Goal: Task Accomplishment & Management: Use online tool/utility

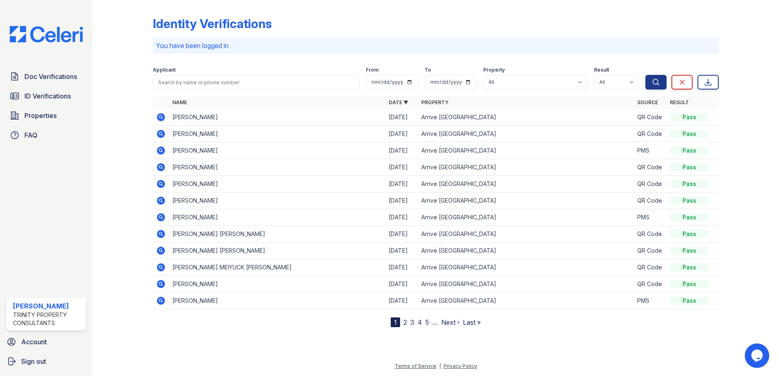
drag, startPoint x: 32, startPoint y: 97, endPoint x: 26, endPoint y: 46, distance: 50.5
click at [32, 97] on span "ID Verifications" at bounding box center [47, 96] width 46 height 10
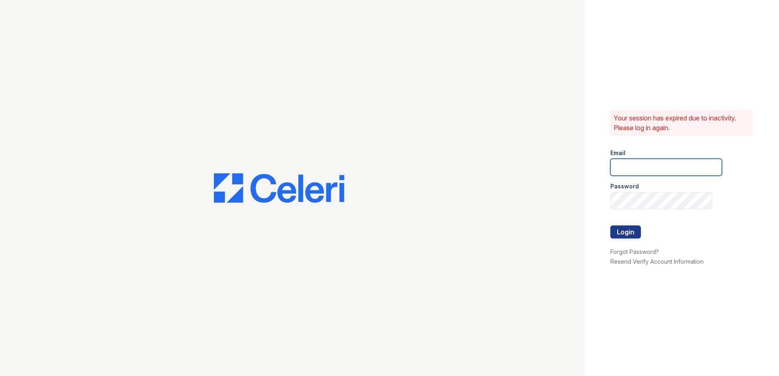
click at [640, 162] on input "email" at bounding box center [666, 167] width 112 height 17
type input "eknibb@trinity-pm.com"
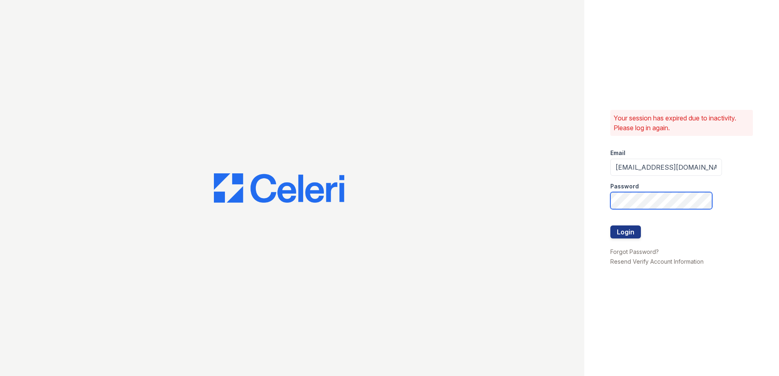
click at [610, 226] on button "Login" at bounding box center [625, 232] width 31 height 13
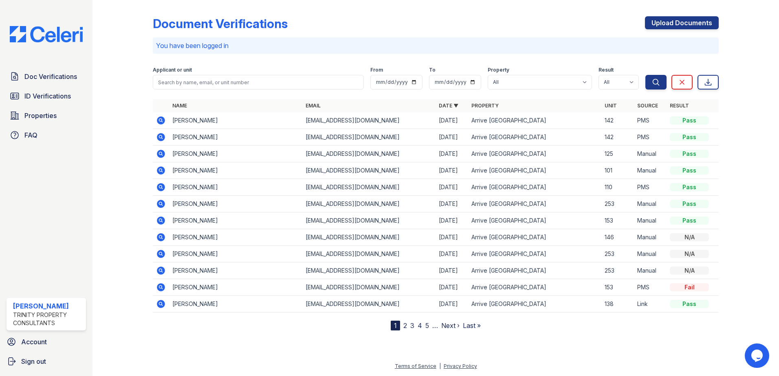
click at [122, 39] on div at bounding box center [128, 166] width 47 height 327
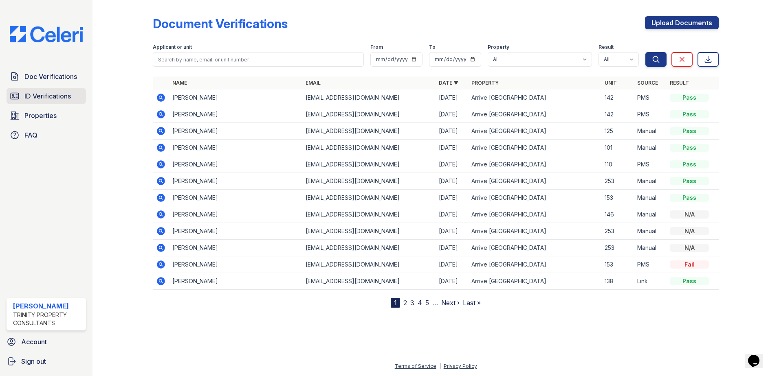
click at [42, 92] on span "ID Verifications" at bounding box center [47, 96] width 46 height 10
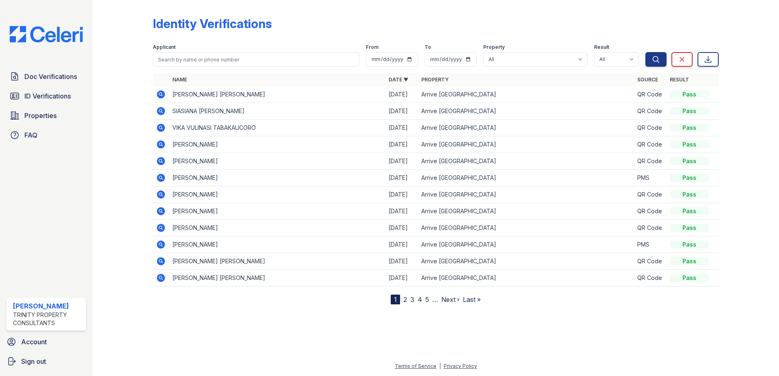
click at [123, 83] on div at bounding box center [128, 153] width 47 height 301
click at [209, 97] on td "DAVID LOVELL JONES" at bounding box center [277, 94] width 216 height 17
click at [143, 89] on div at bounding box center [128, 153] width 47 height 301
